Goal: Task Accomplishment & Management: Complete application form

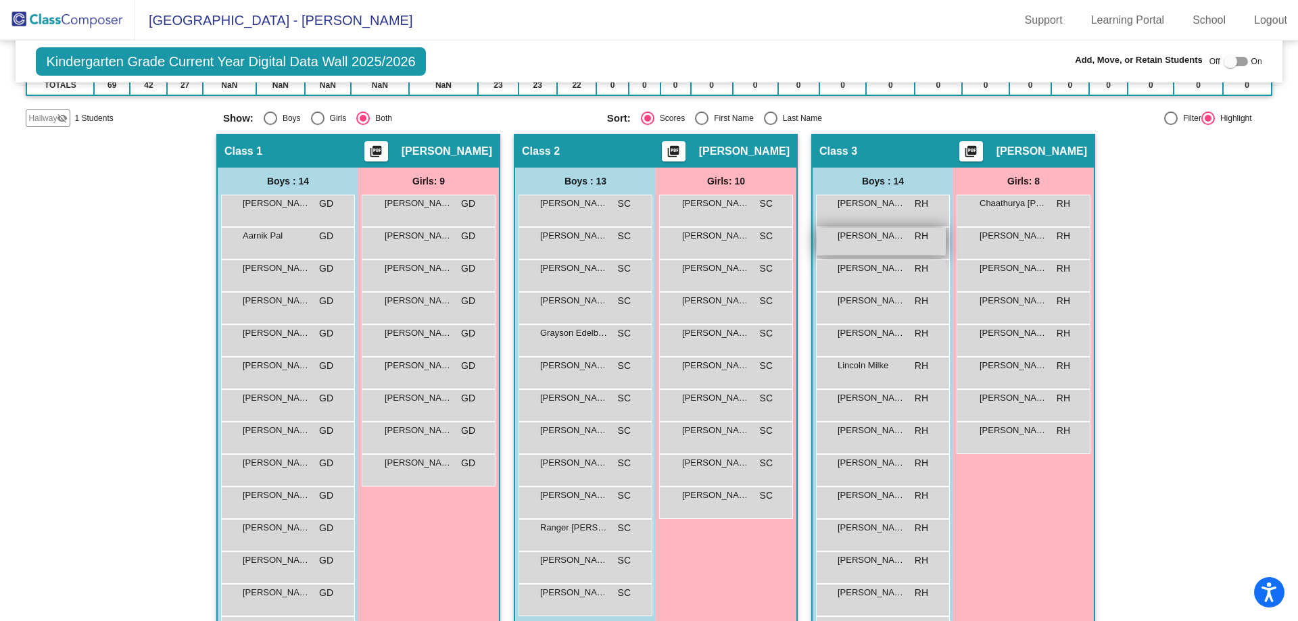
scroll to position [203, 0]
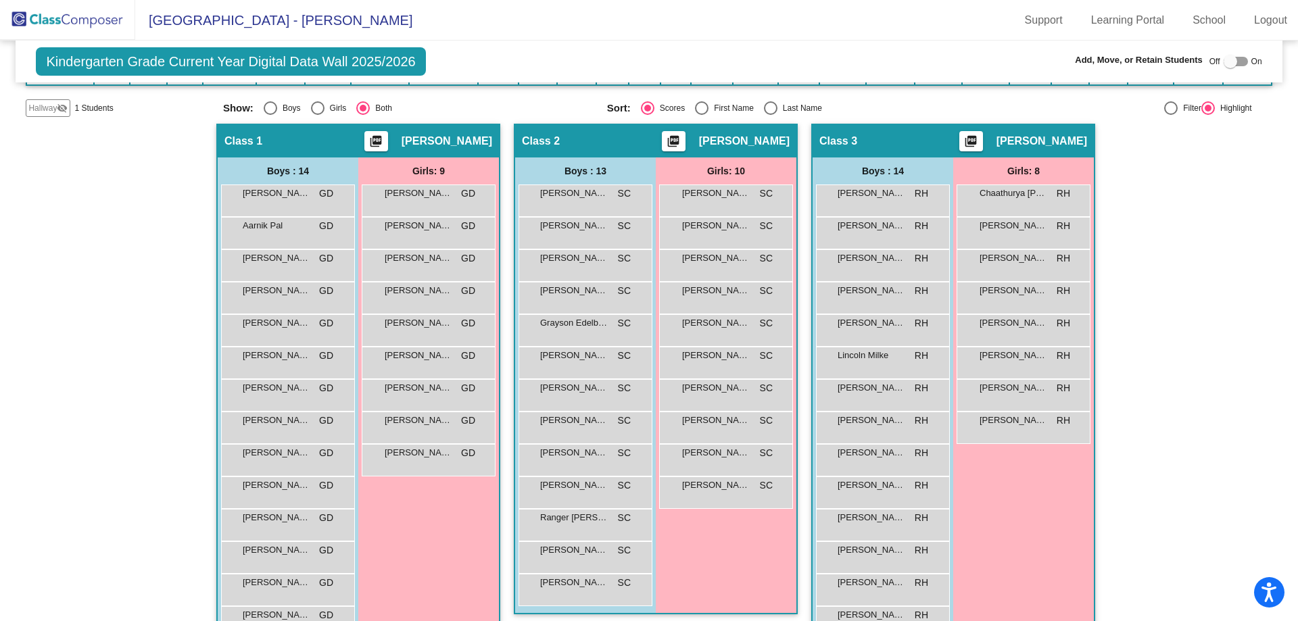
click at [1223, 62] on div at bounding box center [1230, 62] width 14 height 14
checkbox input "true"
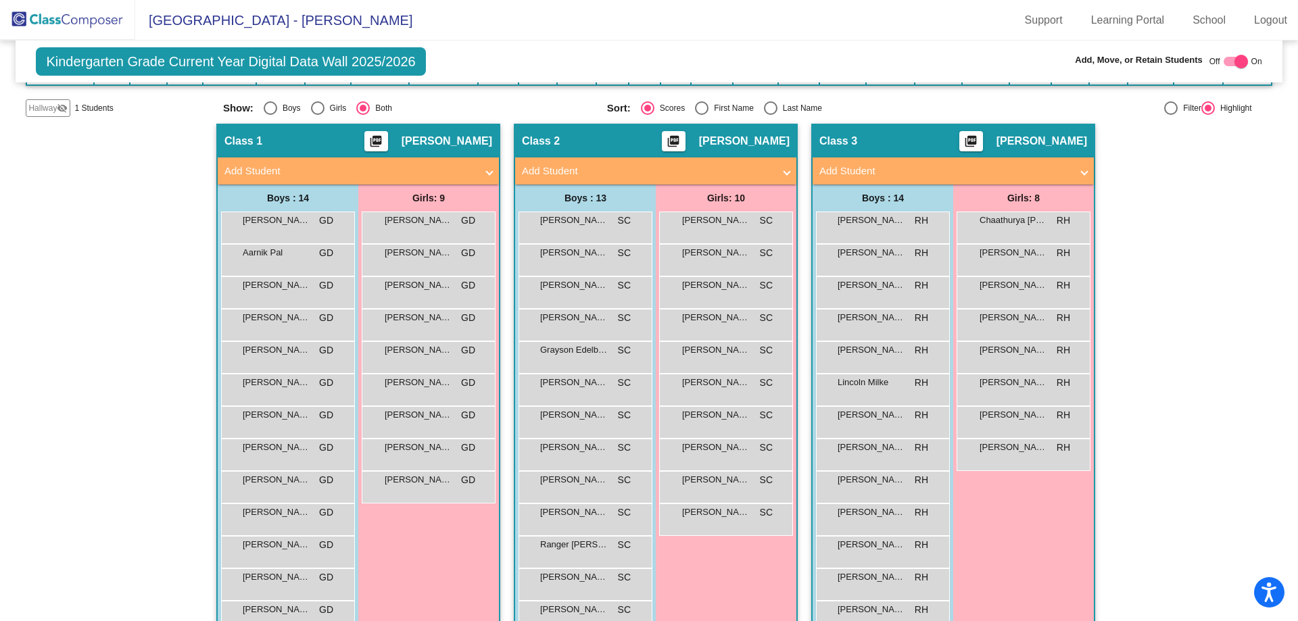
click at [1082, 174] on span at bounding box center [1084, 172] width 5 height 16
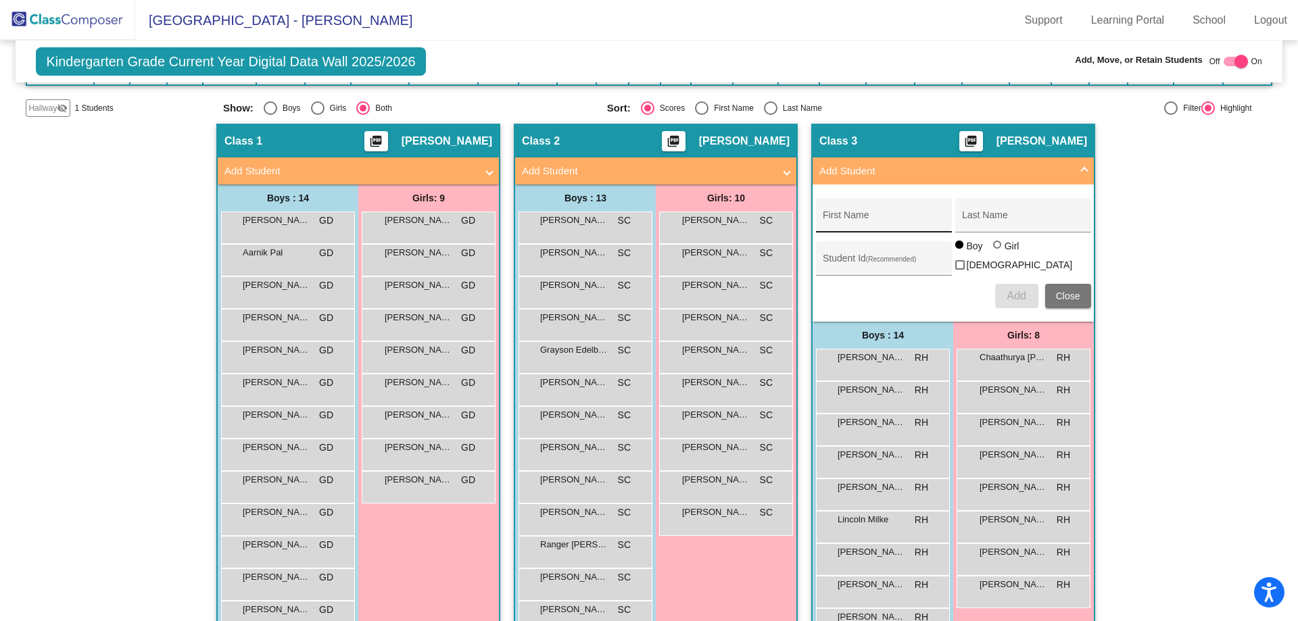
click at [927, 216] on input "First Name" at bounding box center [884, 220] width 122 height 11
type input "Rowyn"
type input "[PERSON_NAME]"
click at [1004, 252] on div "Girl" at bounding box center [1012, 246] width 16 height 14
click at [998, 252] on input "Girl" at bounding box center [998, 251] width 1 height 1
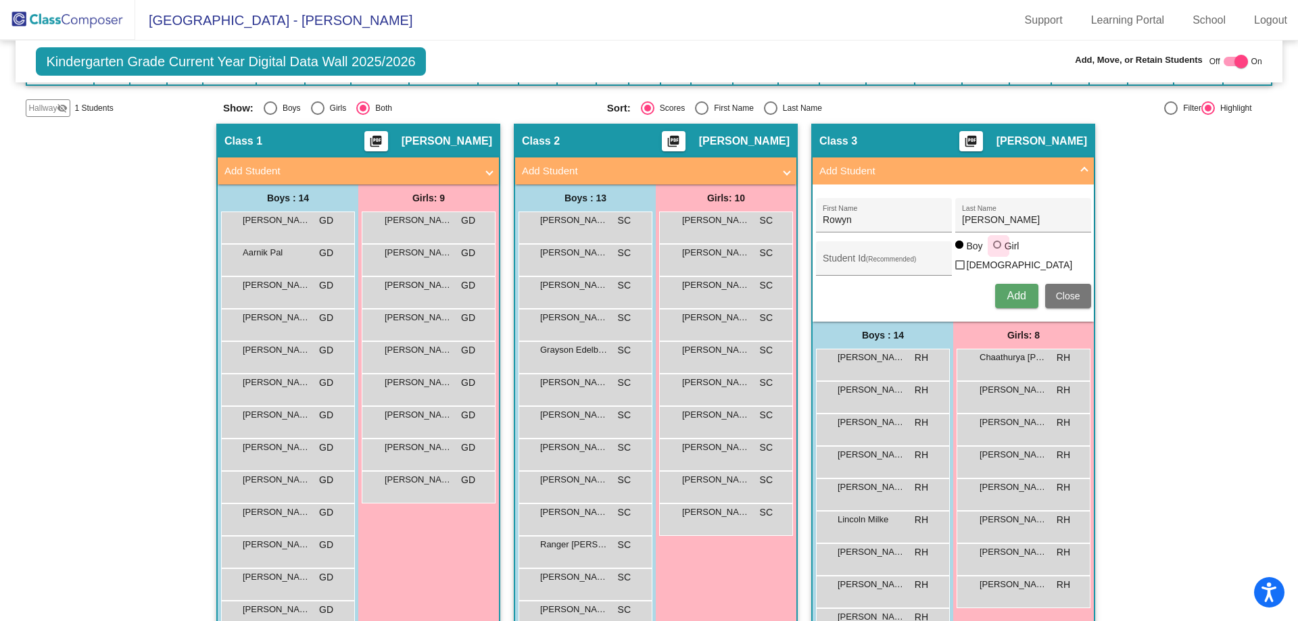
radio input "true"
click at [1007, 294] on span "Add" at bounding box center [1016, 295] width 19 height 11
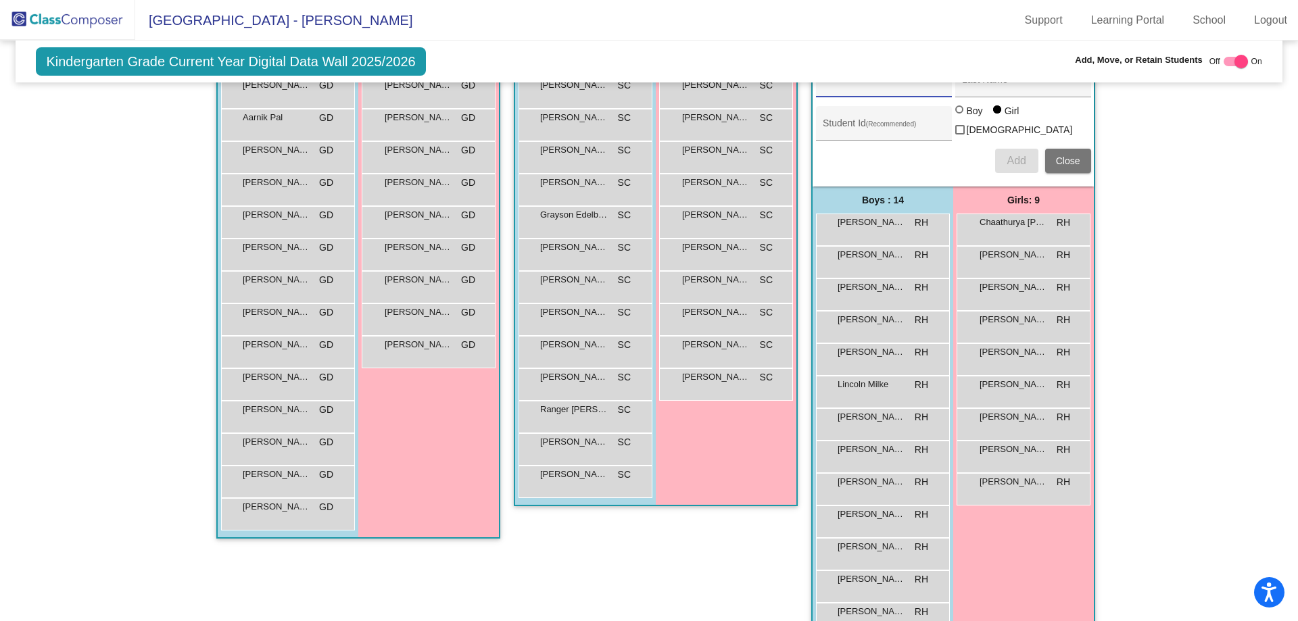
scroll to position [135, 0]
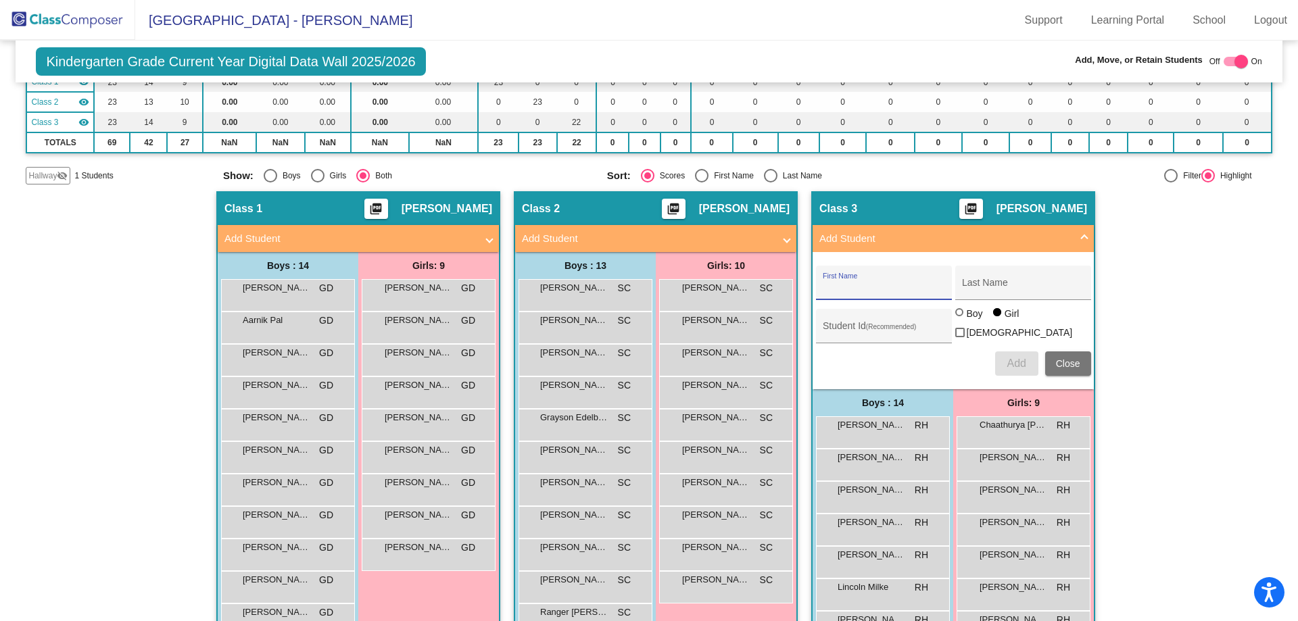
click at [1062, 361] on span "Close" at bounding box center [1068, 363] width 24 height 11
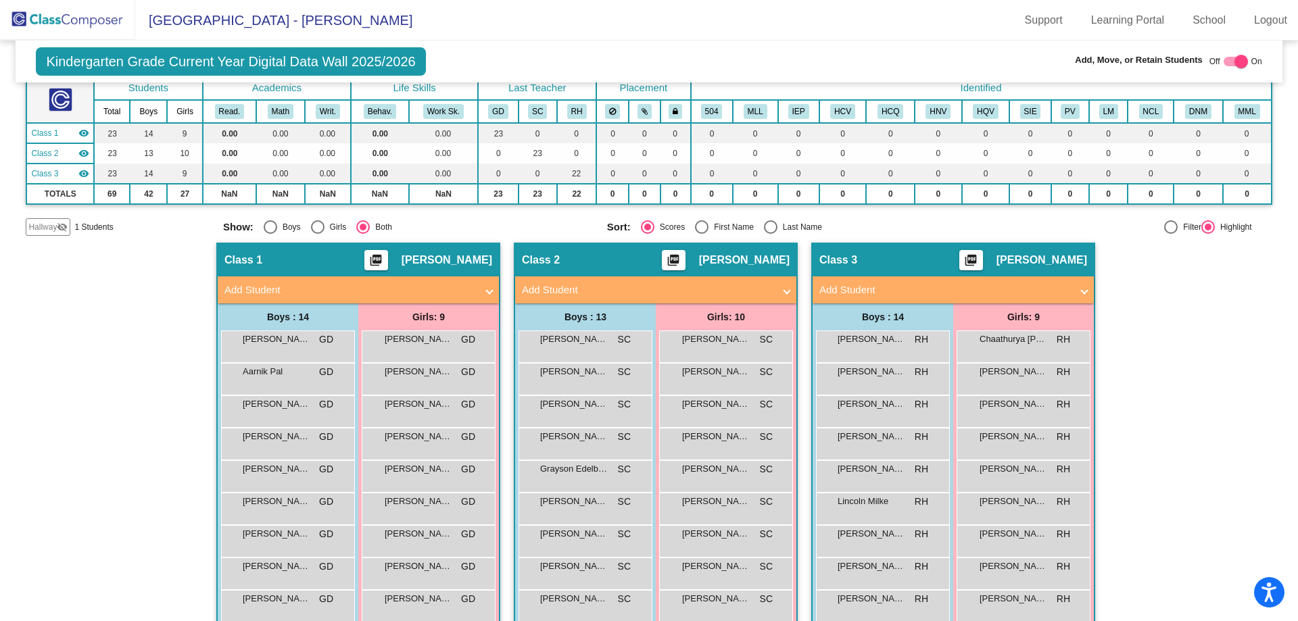
scroll to position [0, 0]
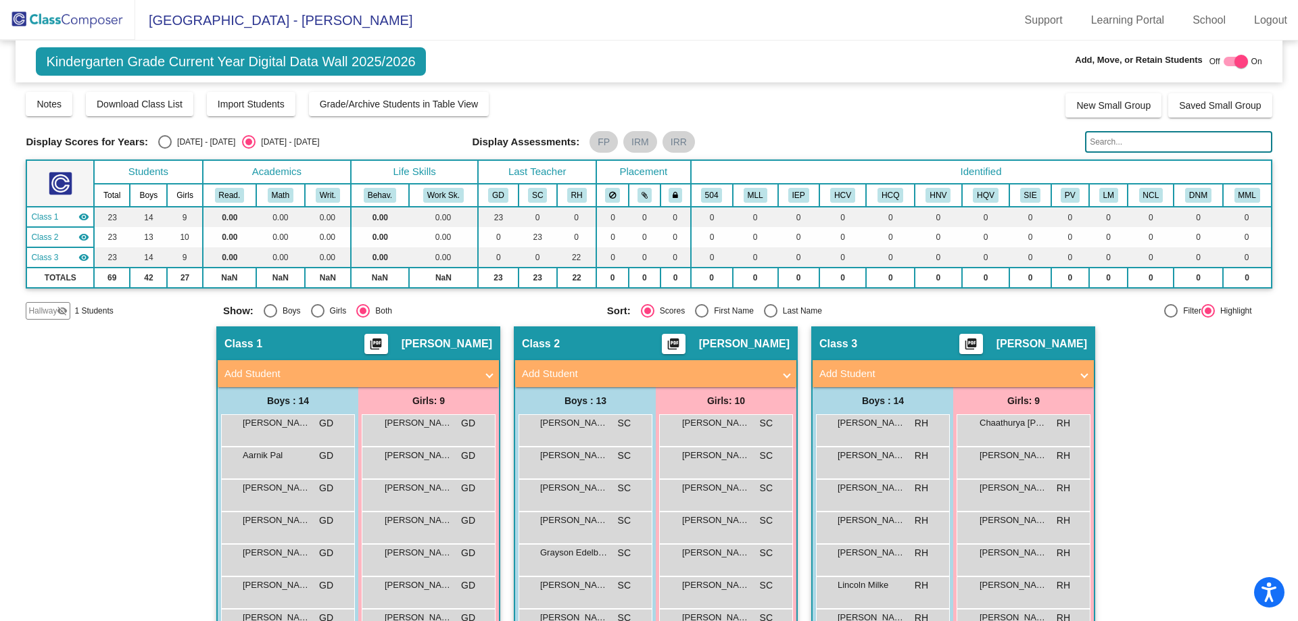
click at [53, 315] on span "Hallway" at bounding box center [42, 311] width 28 height 12
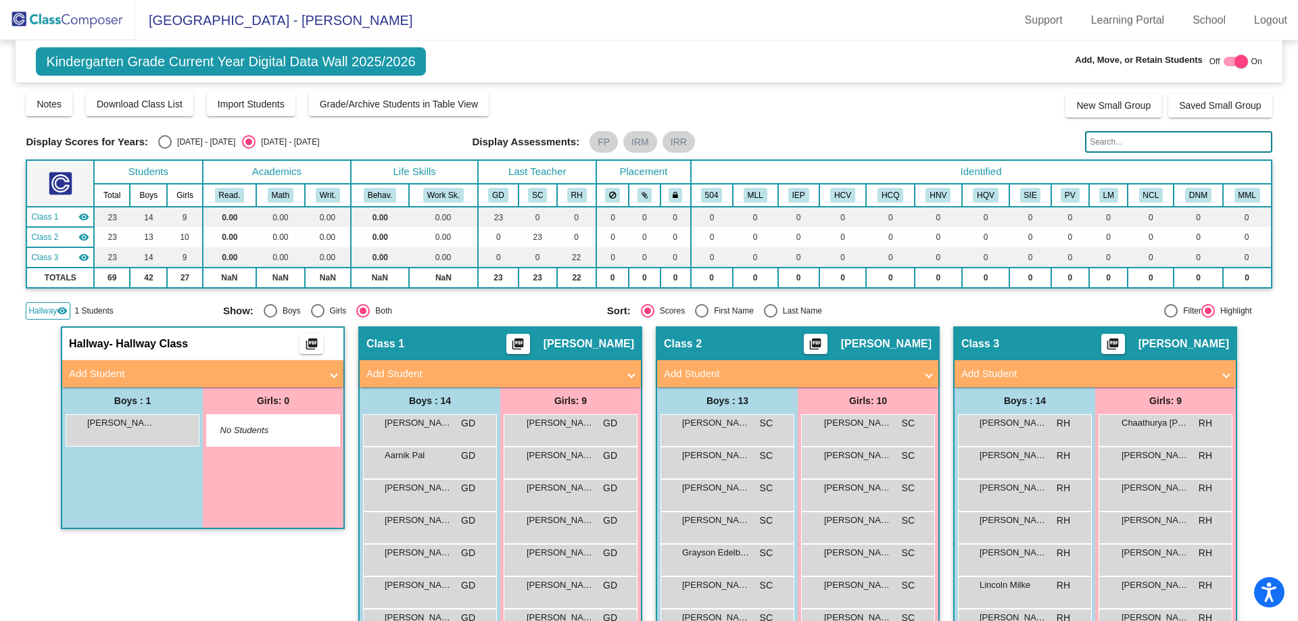
click at [42, 18] on img at bounding box center [67, 20] width 135 height 40
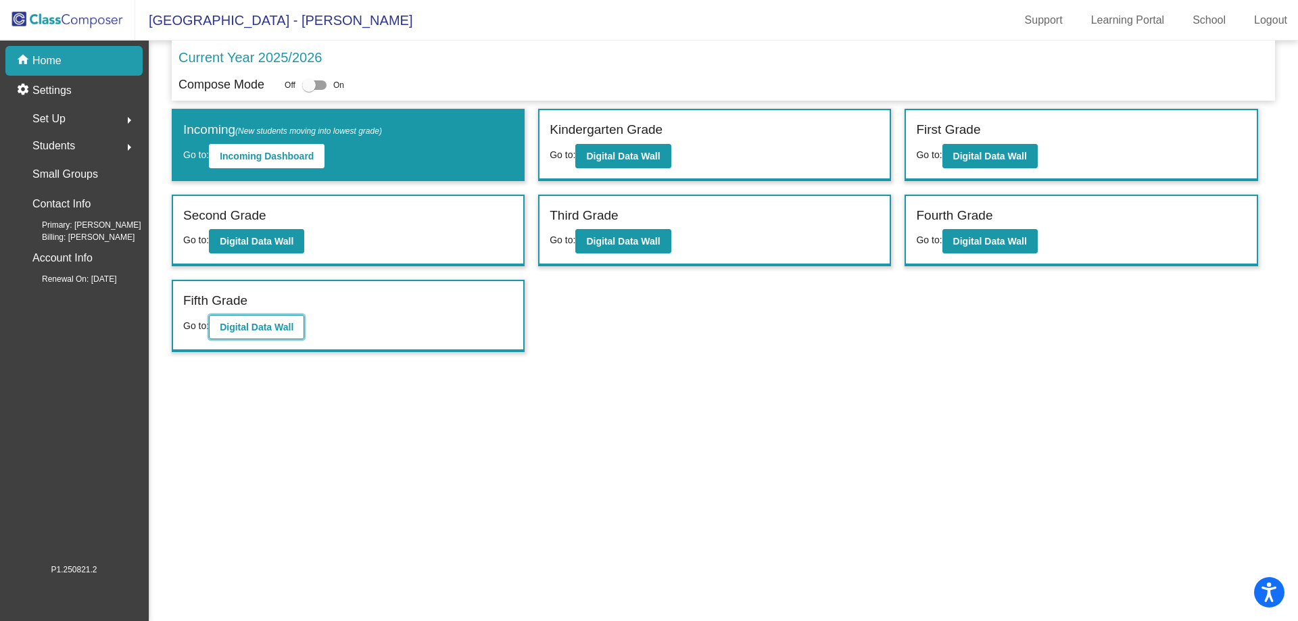
click at [251, 324] on b "Digital Data Wall" at bounding box center [257, 327] width 74 height 11
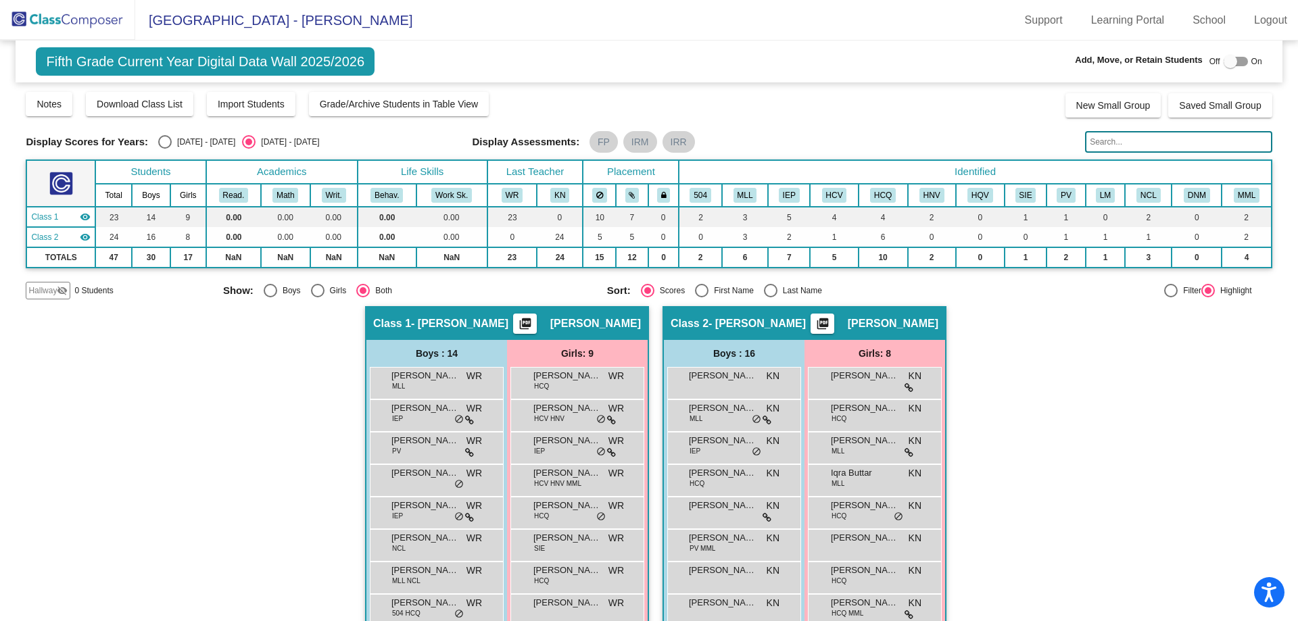
click at [1223, 64] on div at bounding box center [1230, 62] width 14 height 14
checkbox input "true"
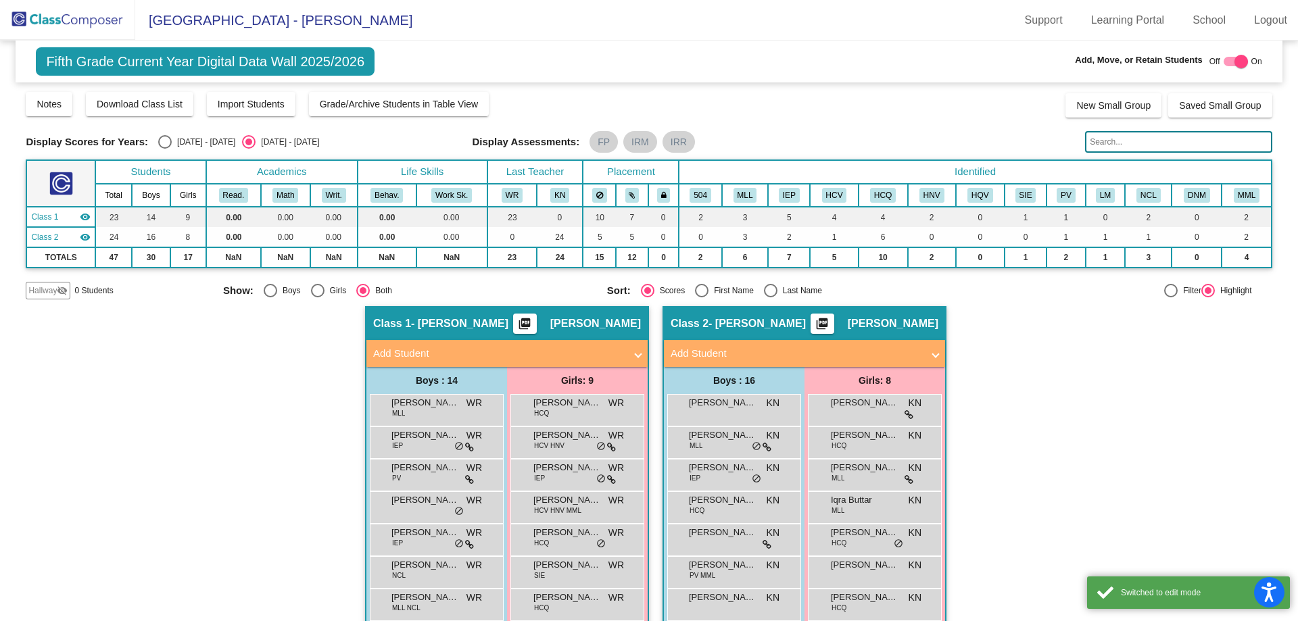
click at [635, 356] on span at bounding box center [637, 354] width 5 height 16
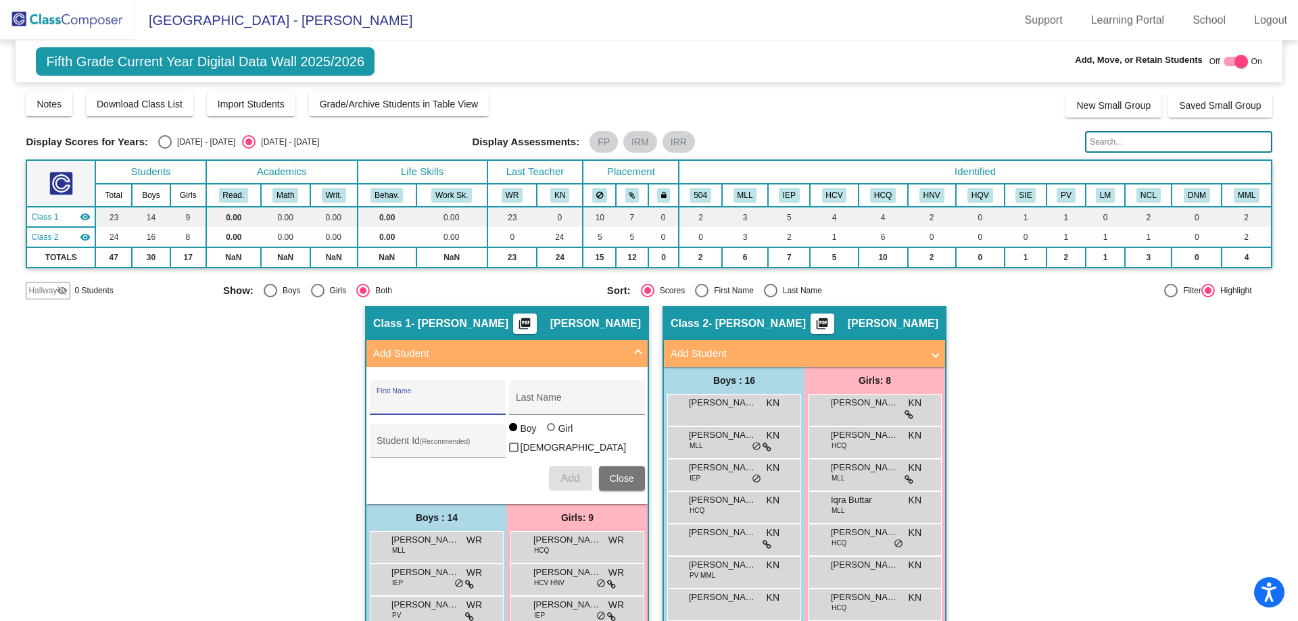
click at [399, 401] on input "First Name" at bounding box center [438, 402] width 122 height 11
type input "Ayla"
click at [516, 397] on input "Last Name" at bounding box center [577, 402] width 122 height 11
type input "Southwick"
click at [547, 431] on div at bounding box center [551, 427] width 8 height 8
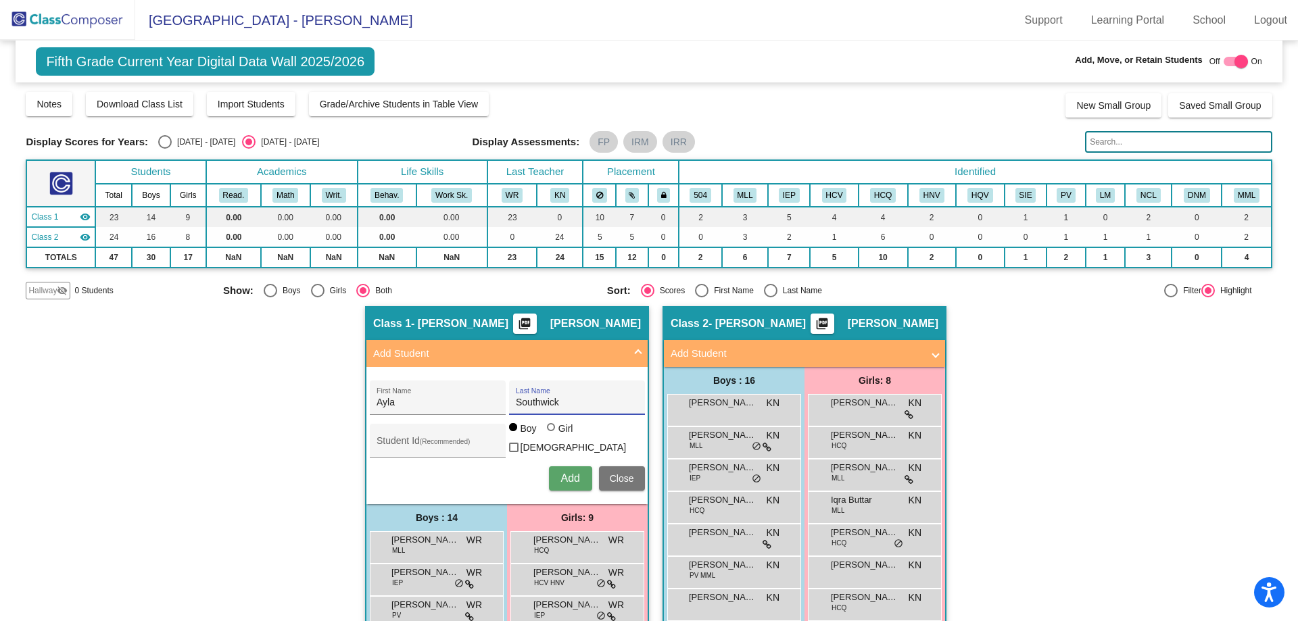
click at [552, 435] on input "Girl" at bounding box center [552, 434] width 1 height 1
radio input "true"
click at [562, 481] on span "Add" at bounding box center [569, 477] width 19 height 11
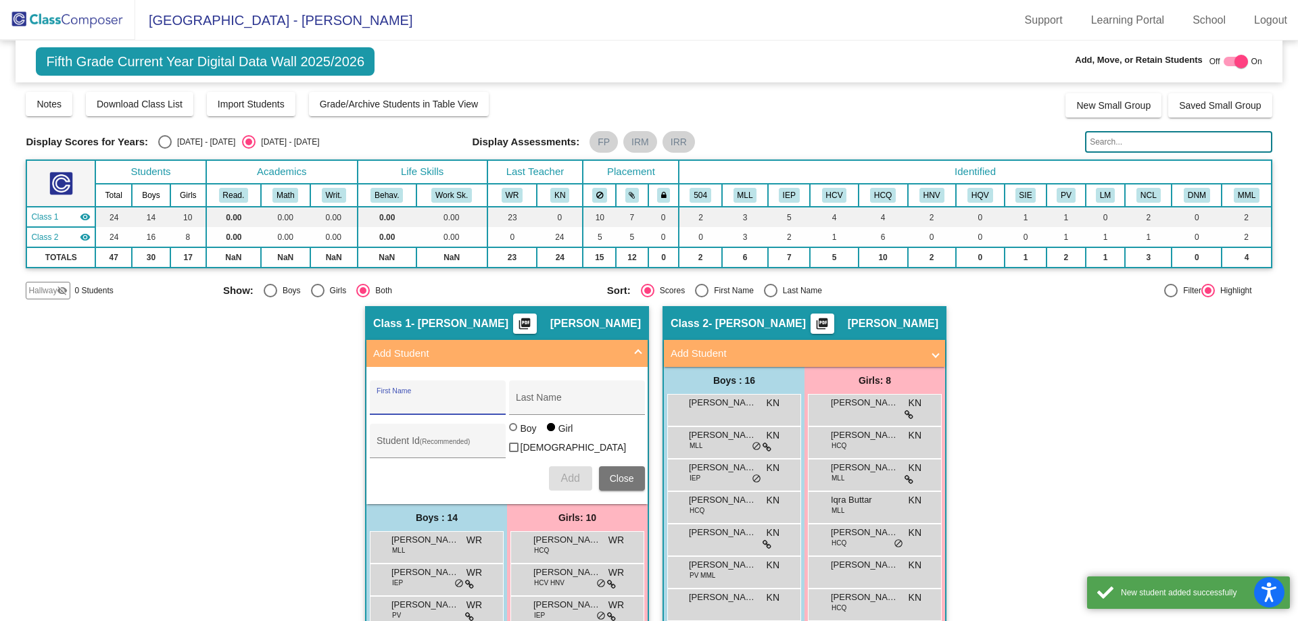
click at [614, 475] on span "Close" at bounding box center [622, 478] width 24 height 11
